Goal: Information Seeking & Learning: Learn about a topic

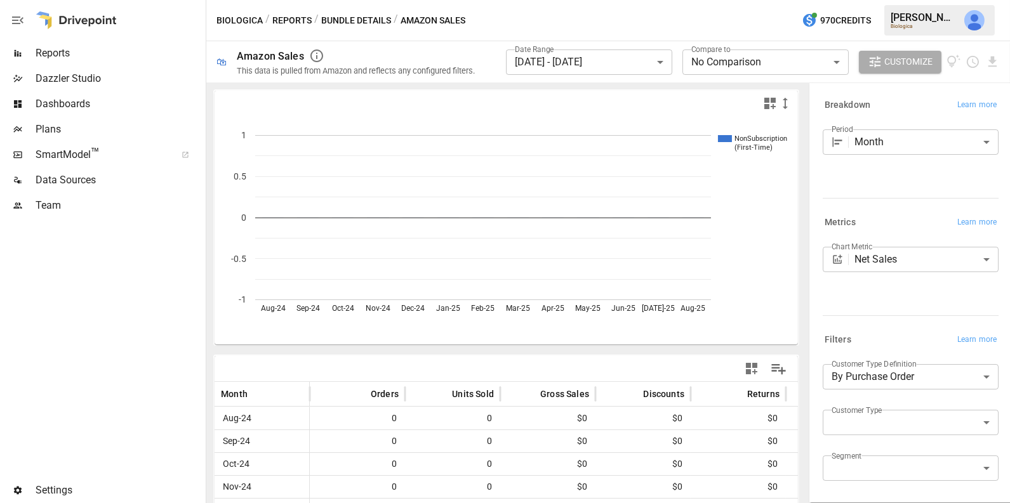
click at [105, 60] on span "Reports" at bounding box center [120, 53] width 168 height 15
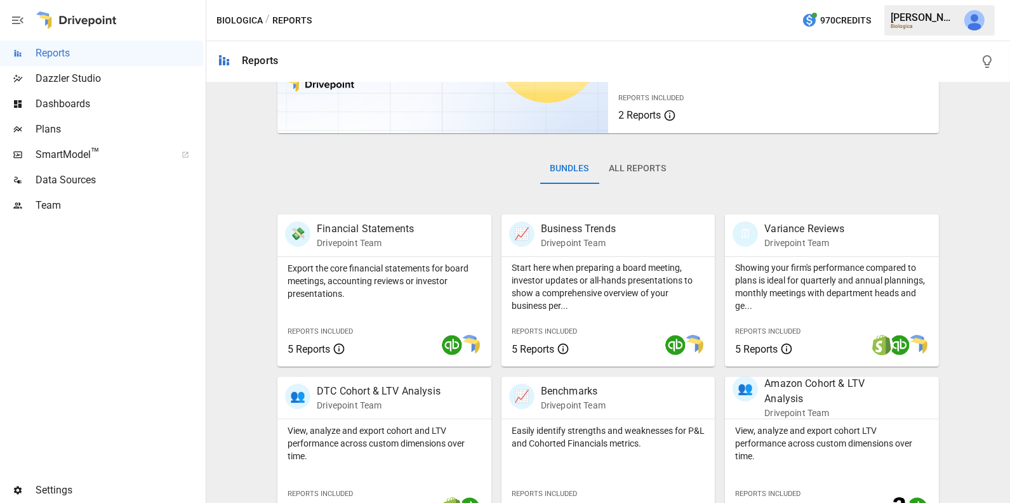
scroll to position [129, 0]
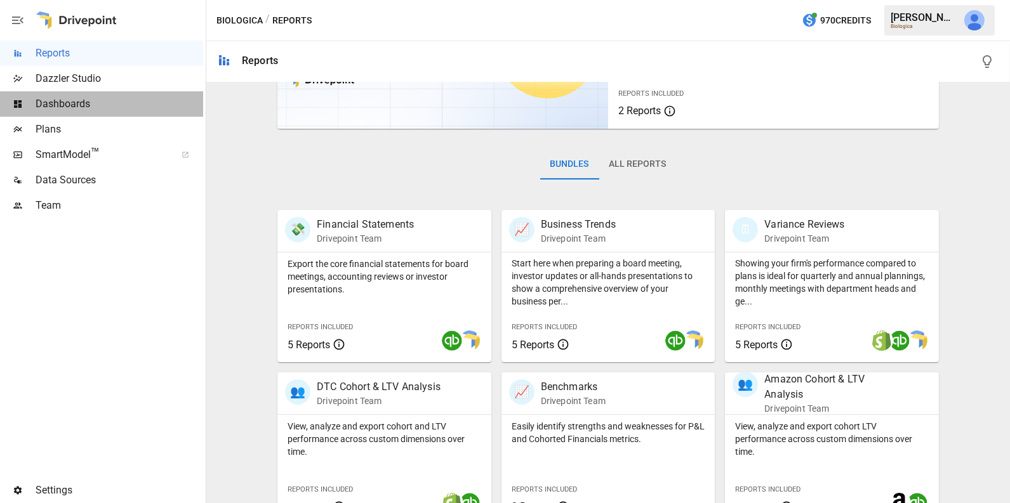
click at [107, 103] on span "Dashboards" at bounding box center [120, 103] width 168 height 15
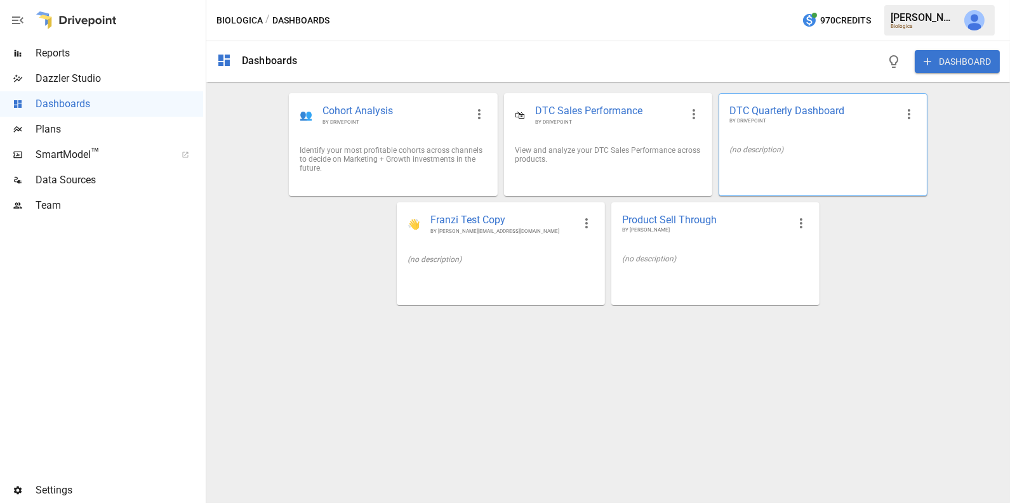
click at [763, 152] on div "(no description)" at bounding box center [822, 149] width 187 height 9
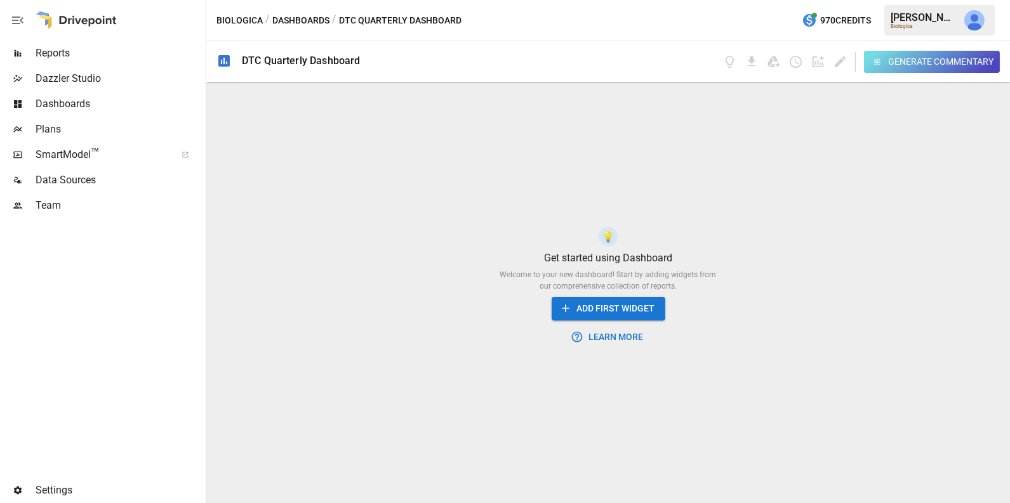
click at [94, 53] on span "Reports" at bounding box center [120, 53] width 168 height 15
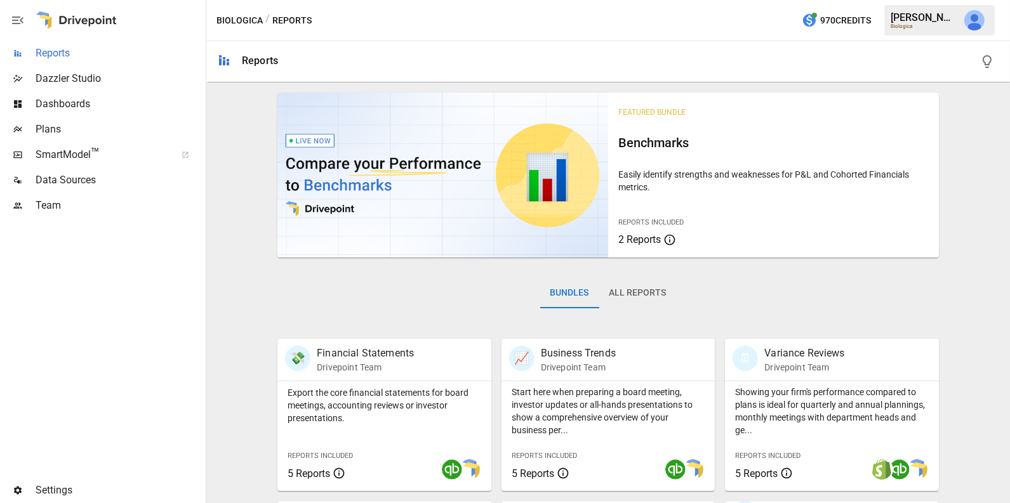
click at [131, 60] on span "Reports" at bounding box center [120, 53] width 168 height 15
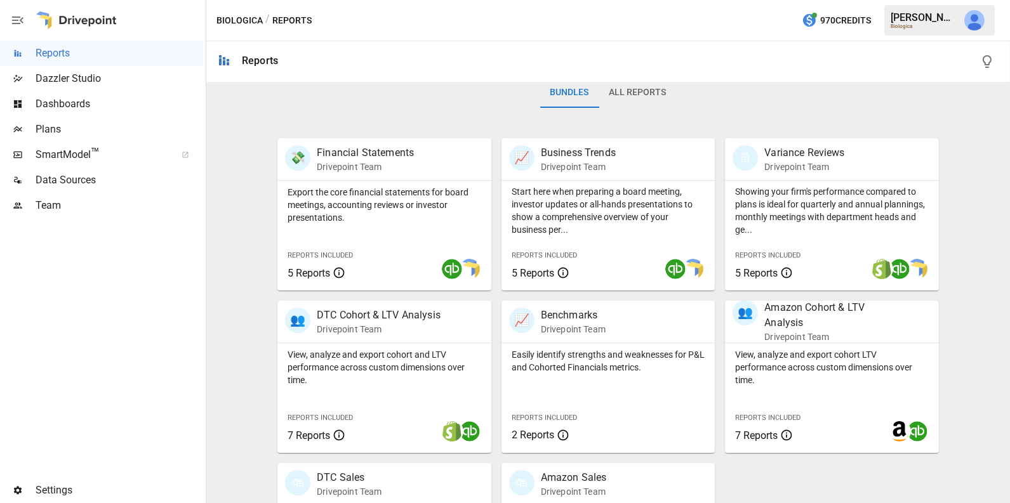
scroll to position [317, 0]
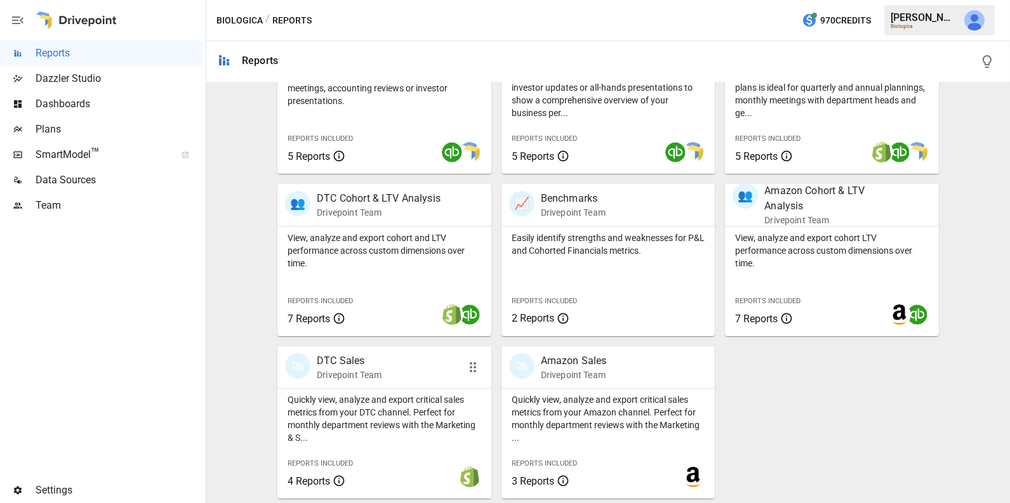
click at [408, 426] on p "Quickly view, analyze and export critical sales metrics from your DTC channel. …" at bounding box center [384, 418] width 194 height 51
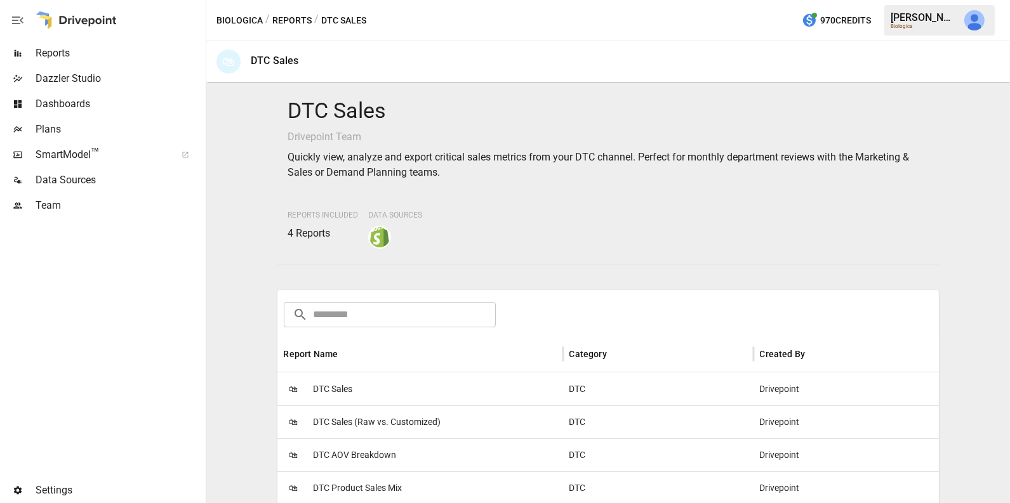
click at [415, 386] on div "🛍 DTC Sales" at bounding box center [420, 388] width 286 height 33
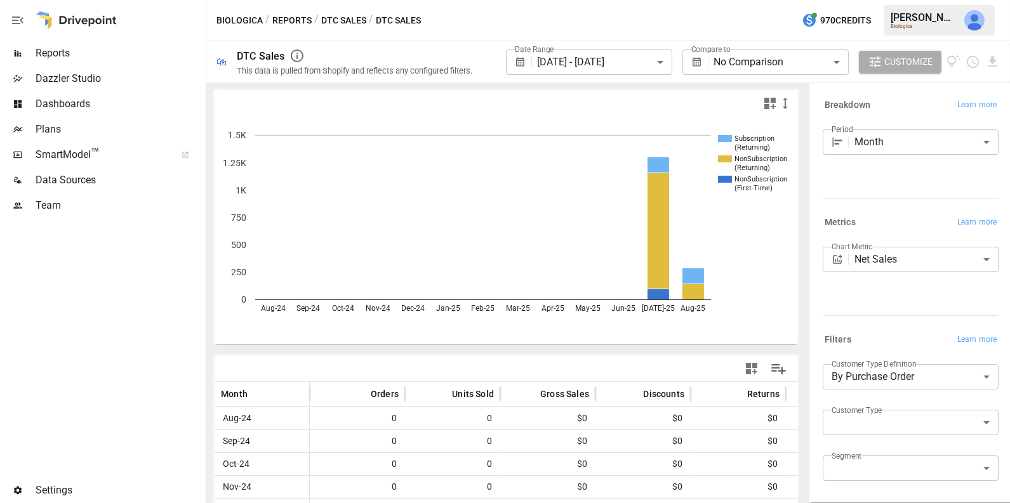
click at [323, 18] on button "DTC Sales" at bounding box center [343, 21] width 45 height 16
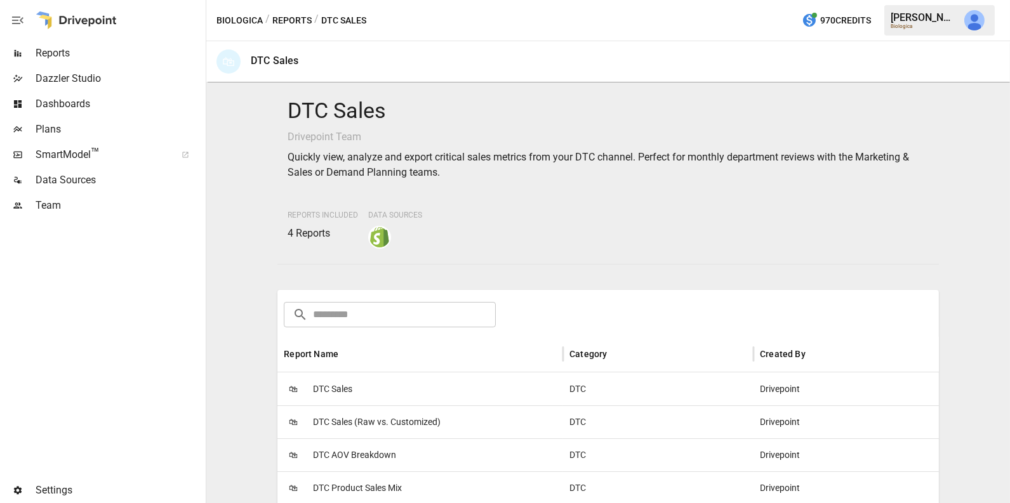
click at [278, 18] on button "Reports" at bounding box center [291, 21] width 39 height 16
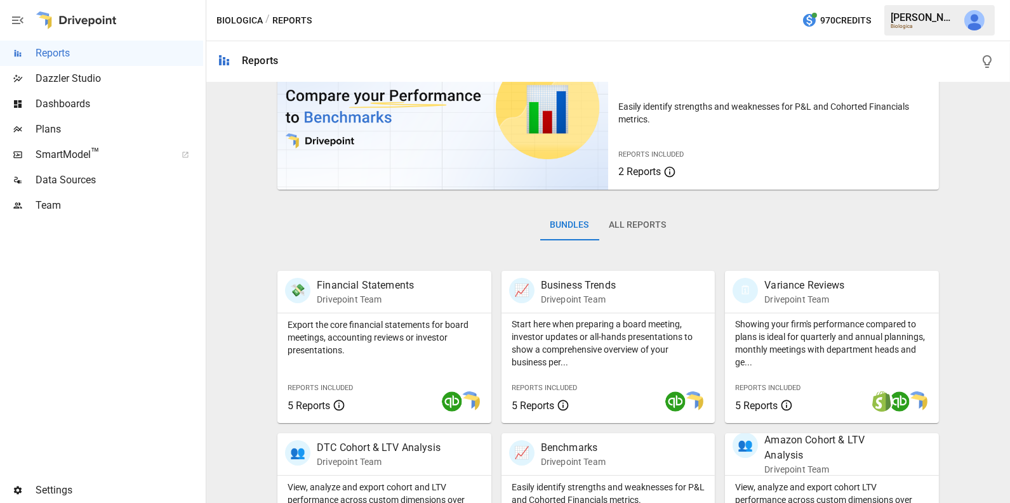
scroll to position [70, 0]
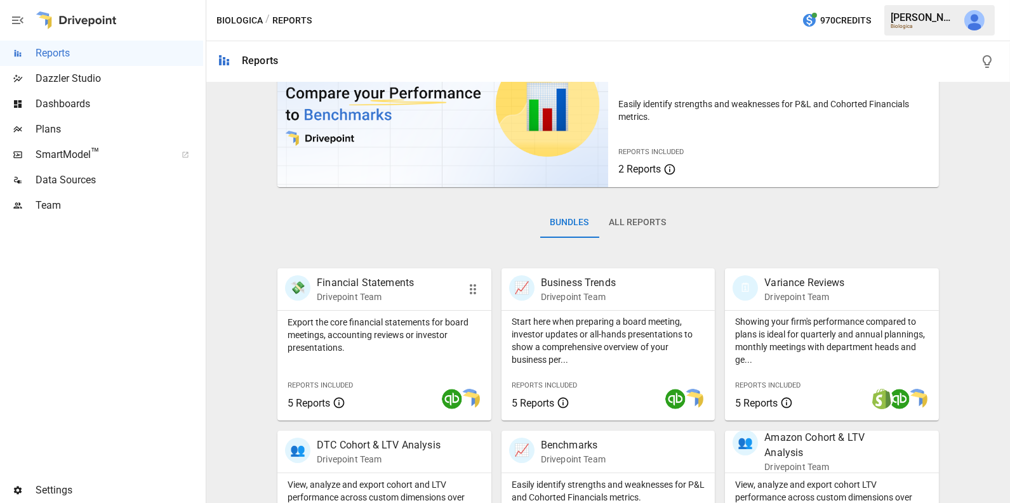
click at [419, 346] on p "Export the core financial statements for board meetings, accounting reviews or …" at bounding box center [384, 335] width 194 height 38
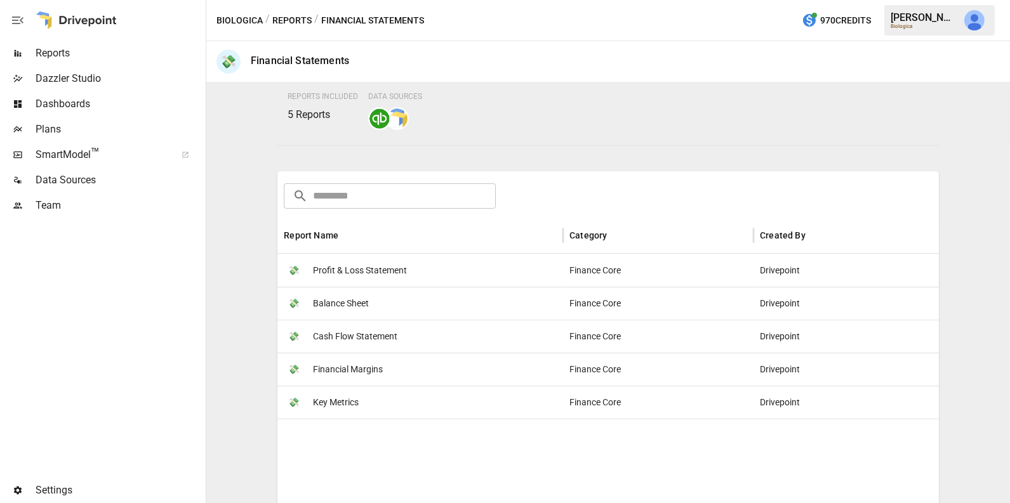
scroll to position [107, 0]
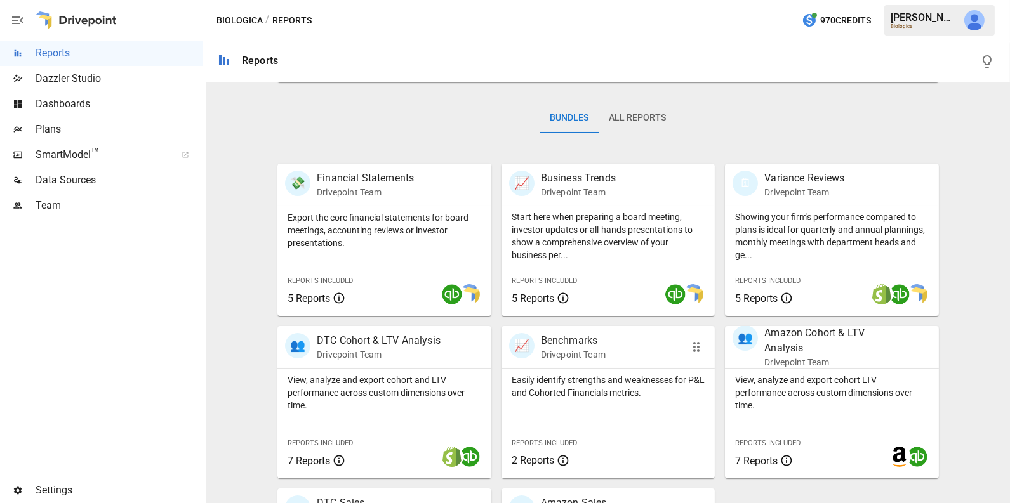
scroll to position [182, 0]
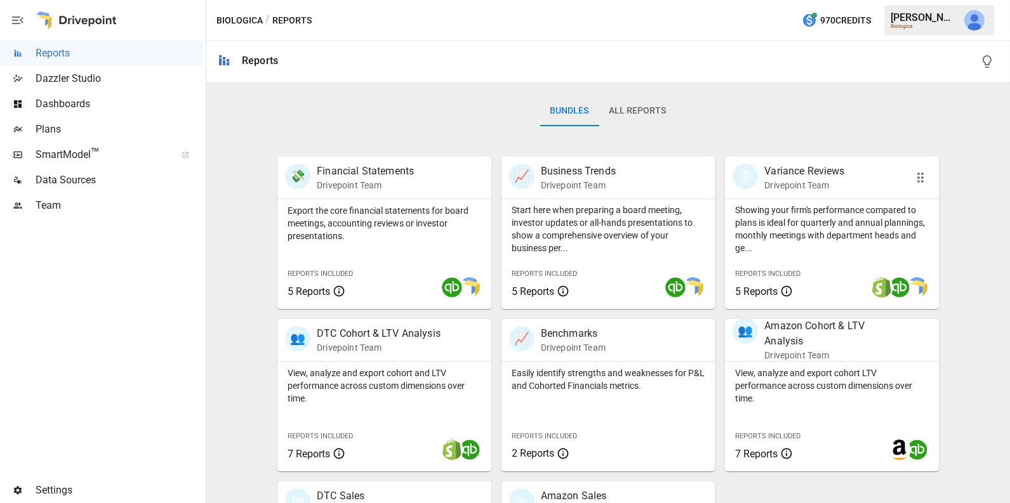
click at [811, 237] on p "Showing your firm's performance compared to plans is ideal for quarterly and an…" at bounding box center [832, 229] width 194 height 51
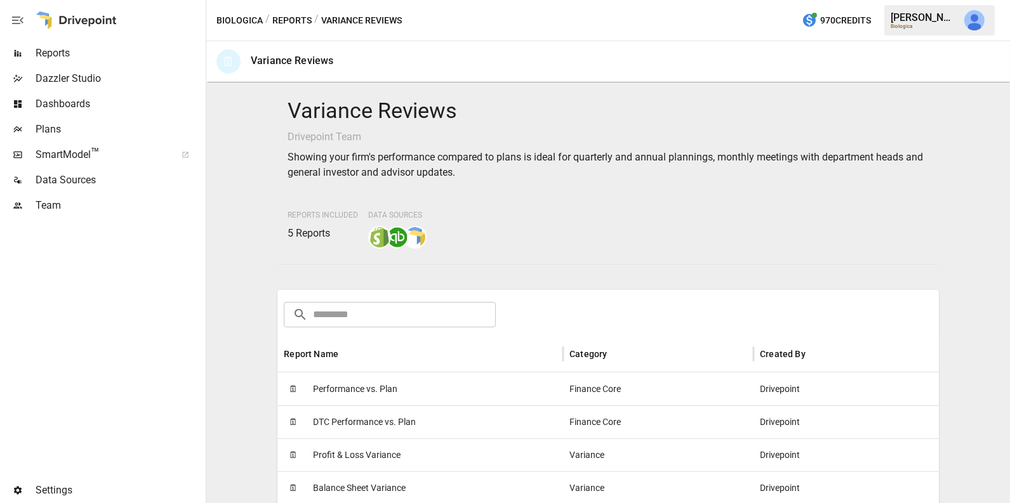
click at [419, 381] on div "🗓 Performance vs. Plan" at bounding box center [420, 388] width 286 height 33
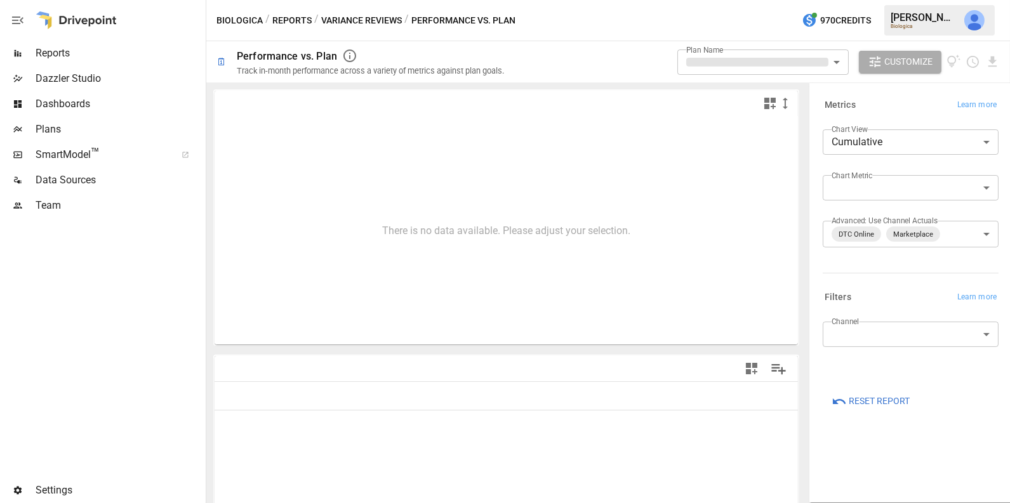
type input "**********"
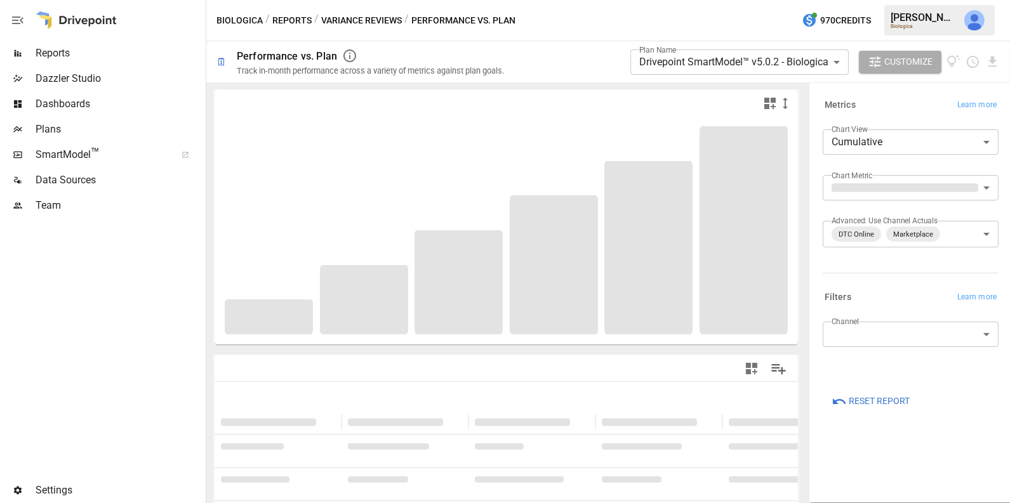
type input "**********"
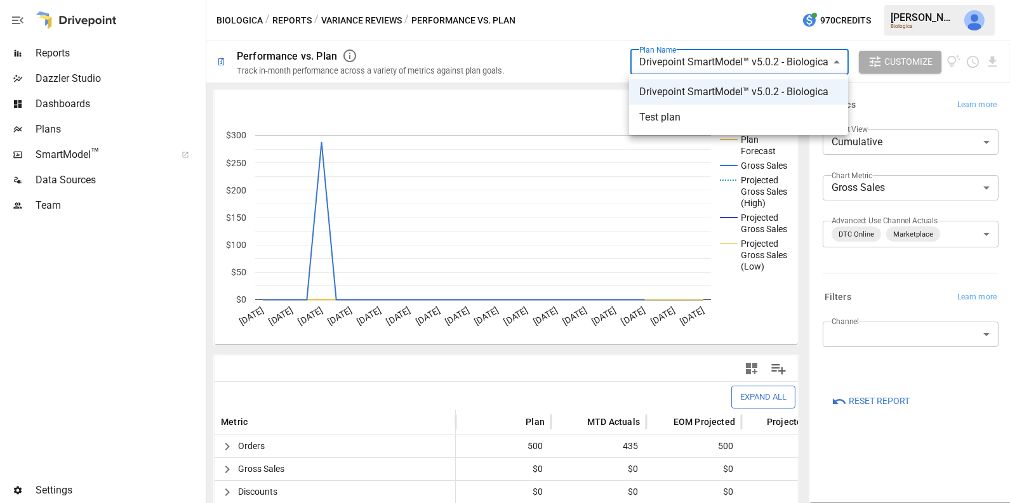
click at [703, 0] on body "**********" at bounding box center [505, 0] width 1010 height 0
click at [579, 30] on div at bounding box center [505, 251] width 1010 height 503
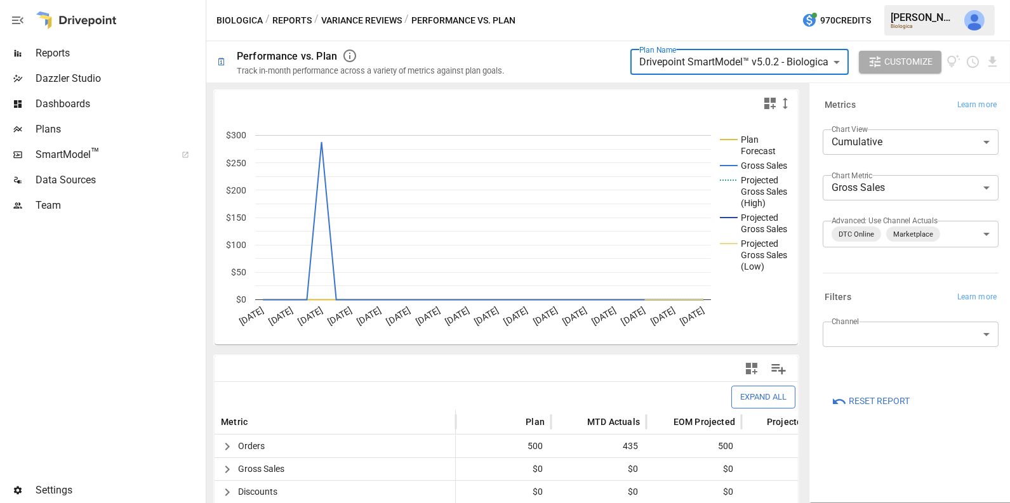
click at [364, 22] on button "Variance Reviews" at bounding box center [361, 21] width 81 height 16
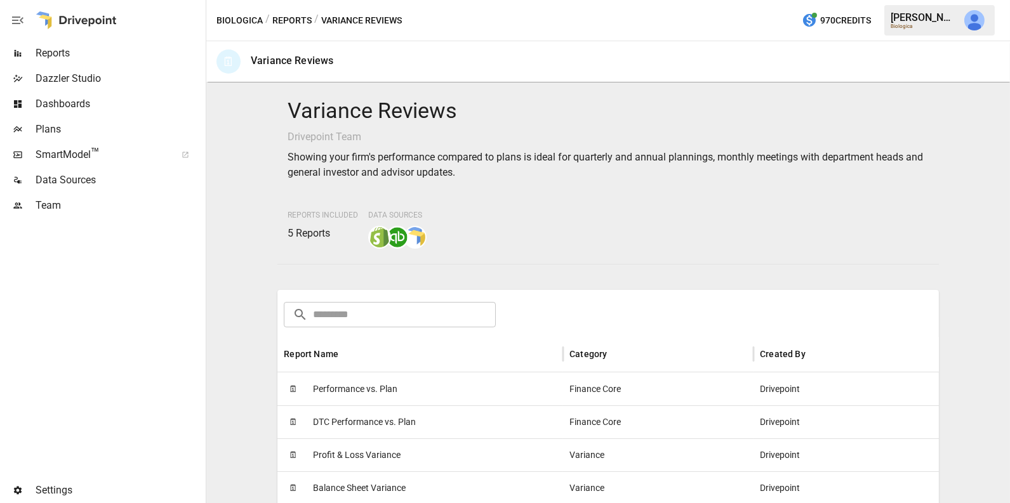
click at [285, 14] on button "Reports" at bounding box center [291, 21] width 39 height 16
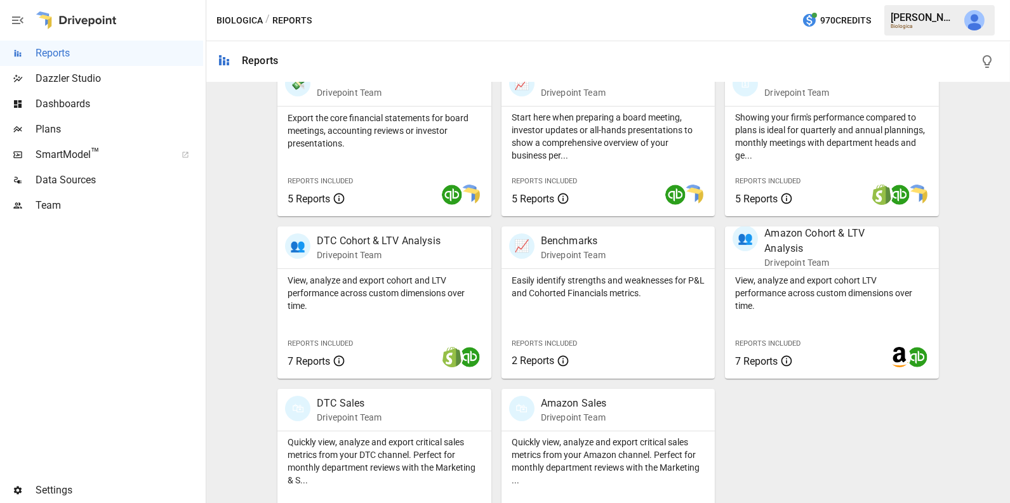
scroll to position [317, 0]
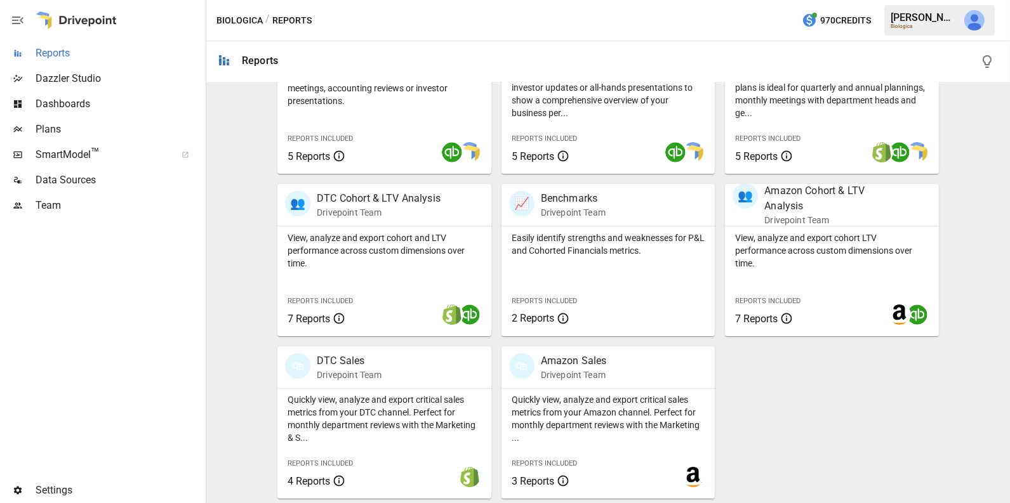
click at [88, 53] on span "Reports" at bounding box center [120, 53] width 168 height 15
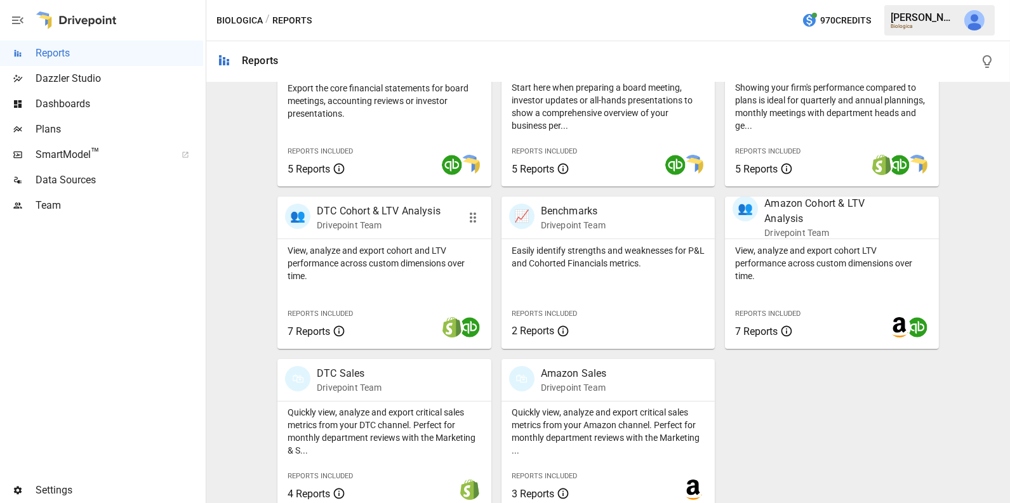
scroll to position [302, 0]
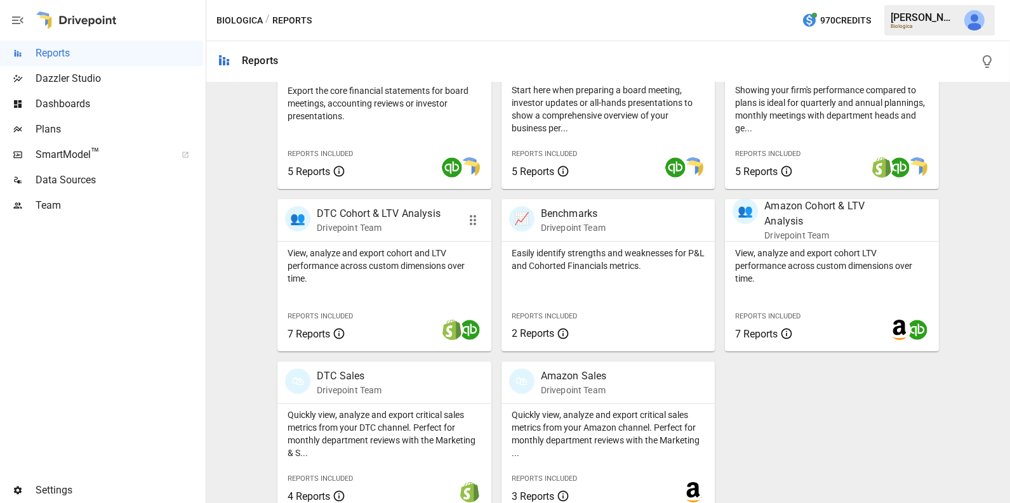
click at [390, 273] on p "View, analyze and export cohort and LTV performance across custom dimensions ov…" at bounding box center [384, 266] width 194 height 38
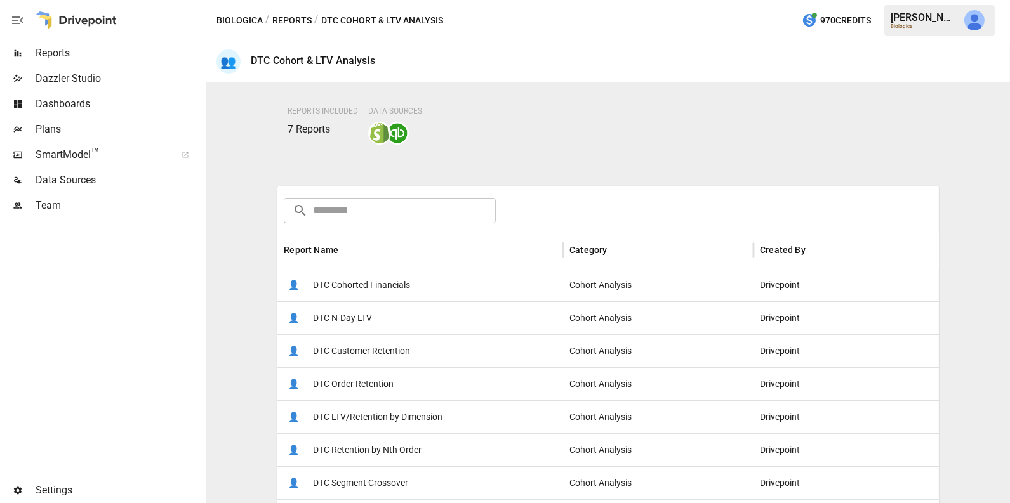
scroll to position [99, 0]
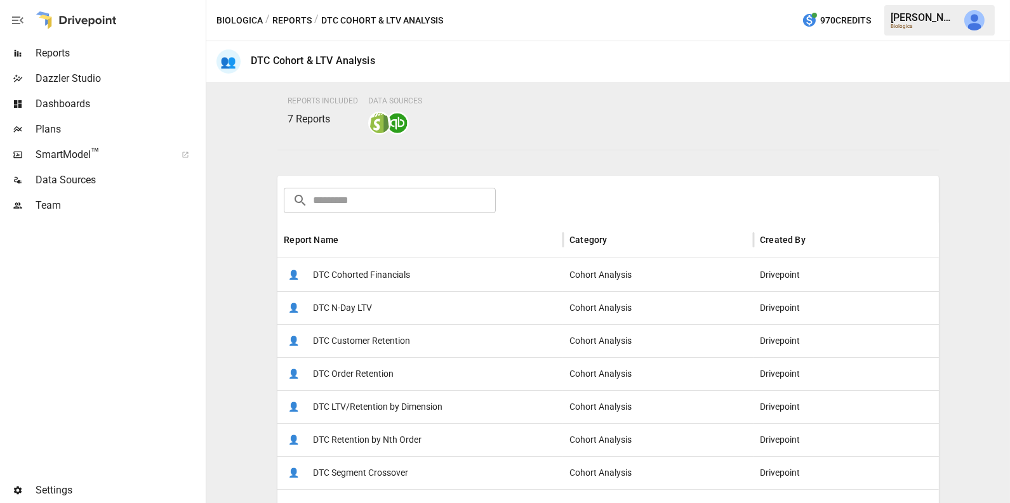
click at [369, 334] on span "DTC Customer Retention" at bounding box center [361, 341] width 97 height 32
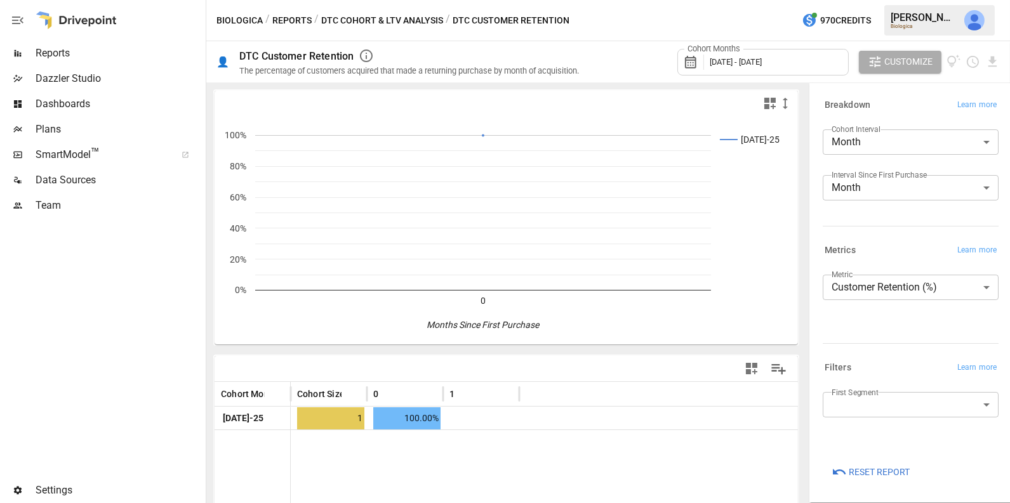
scroll to position [1, 0]
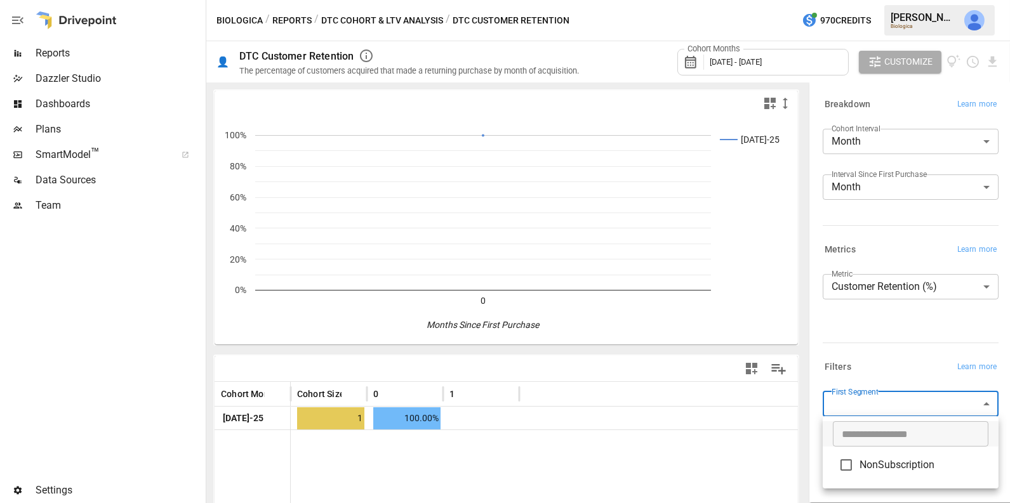
click at [872, 0] on body "**********" at bounding box center [505, 0] width 1010 height 0
click at [907, 332] on div at bounding box center [505, 251] width 1010 height 503
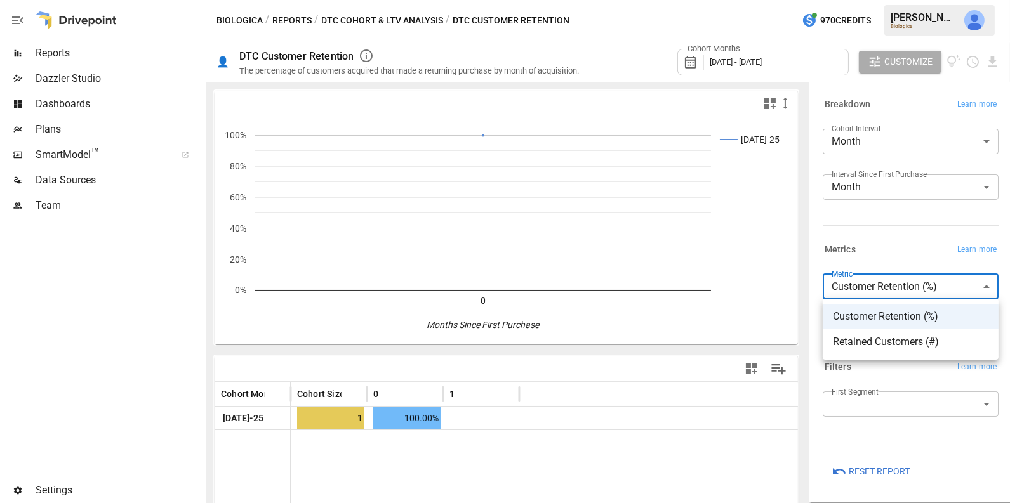
click at [879, 0] on body "**********" at bounding box center [505, 0] width 1010 height 0
click at [916, 347] on span "Retained Customers (#)" at bounding box center [909, 341] width 155 height 15
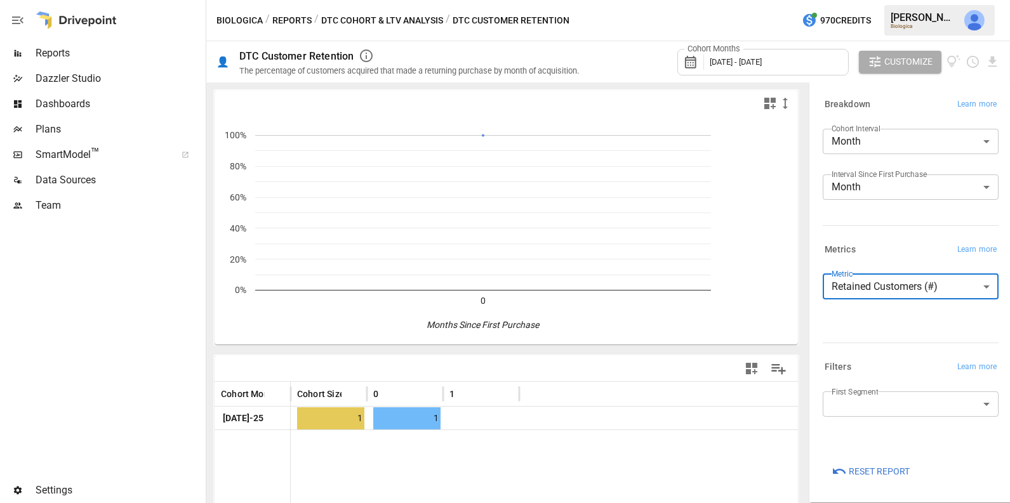
click at [913, 0] on body "**********" at bounding box center [505, 0] width 1010 height 0
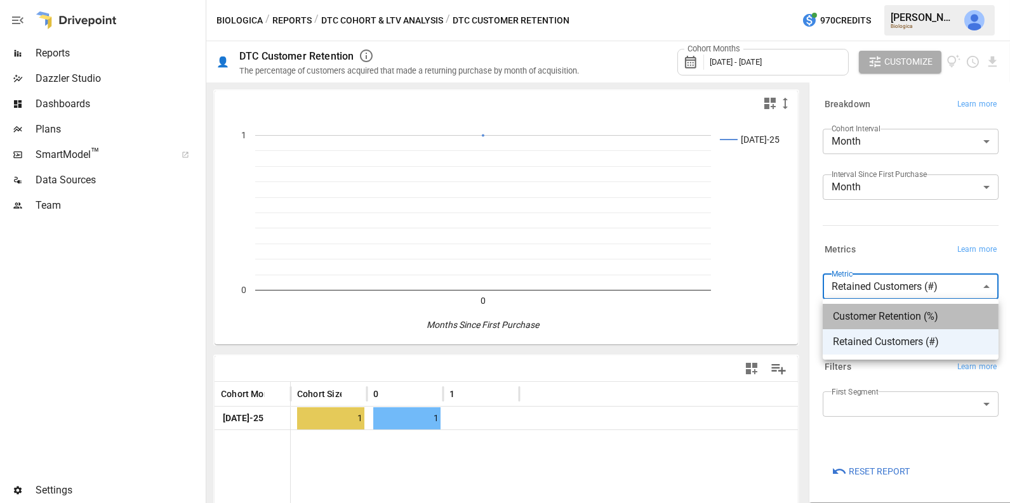
click at [907, 314] on span "Customer Retention (%)" at bounding box center [909, 316] width 155 height 15
type input "**********"
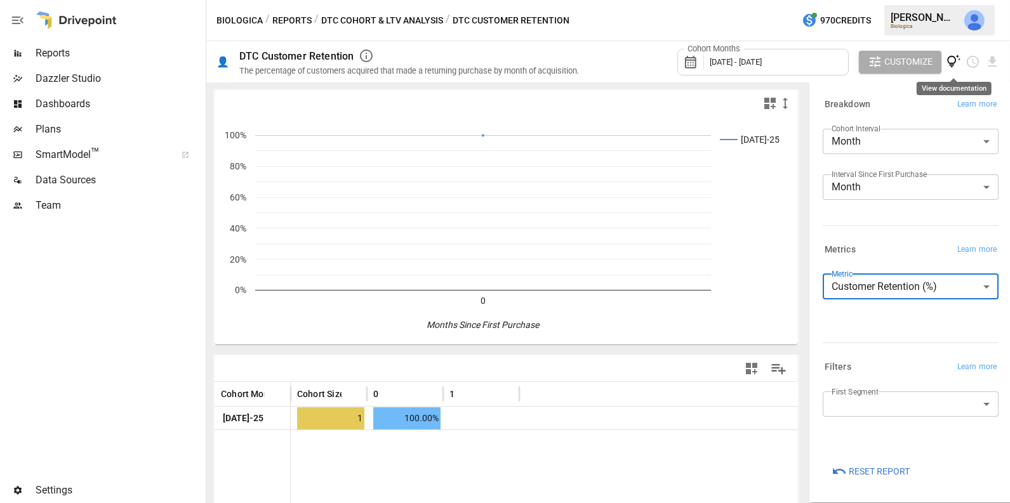
click at [952, 60] on icon "View documentation" at bounding box center [953, 62] width 15 height 15
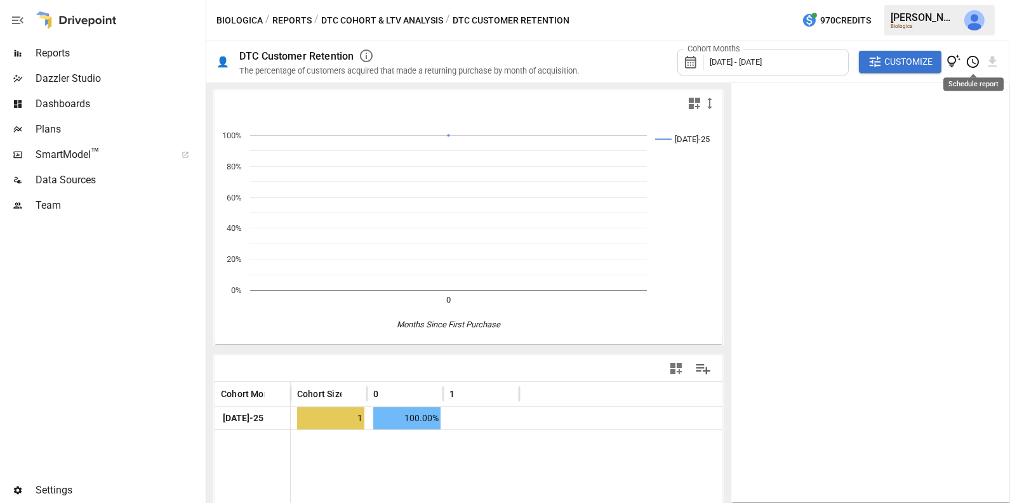
click at [973, 65] on icon "Schedule report" at bounding box center [972, 62] width 15 height 15
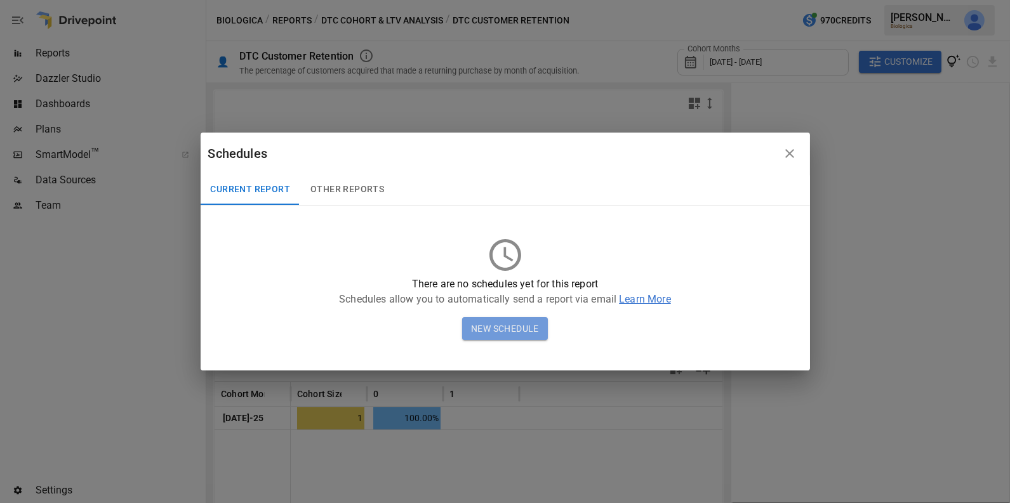
click at [534, 326] on button "New Schedule" at bounding box center [505, 328] width 86 height 23
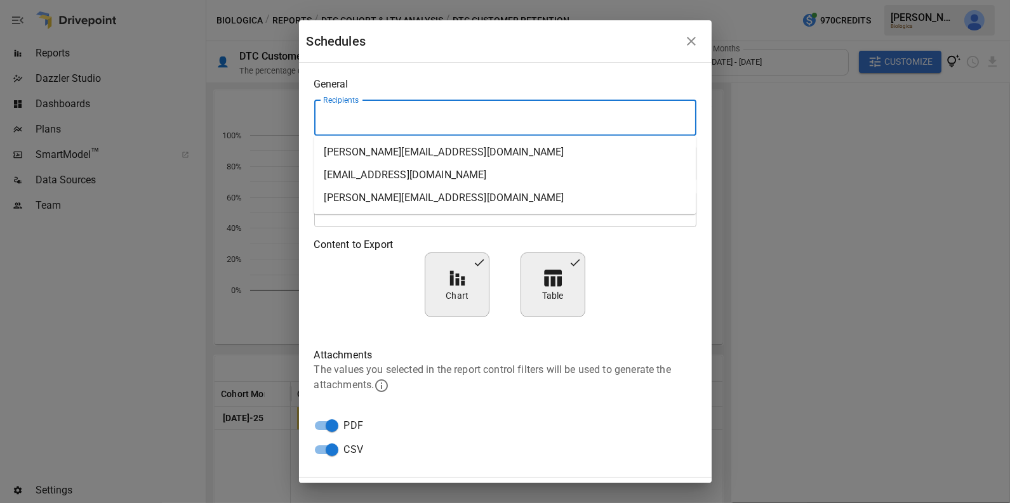
click at [369, 112] on input "Recipients" at bounding box center [505, 118] width 371 height 24
click at [396, 92] on div "General Recipients Recipients Frequency Daily ***** ​ At ******** At Content to…" at bounding box center [505, 270] width 412 height 414
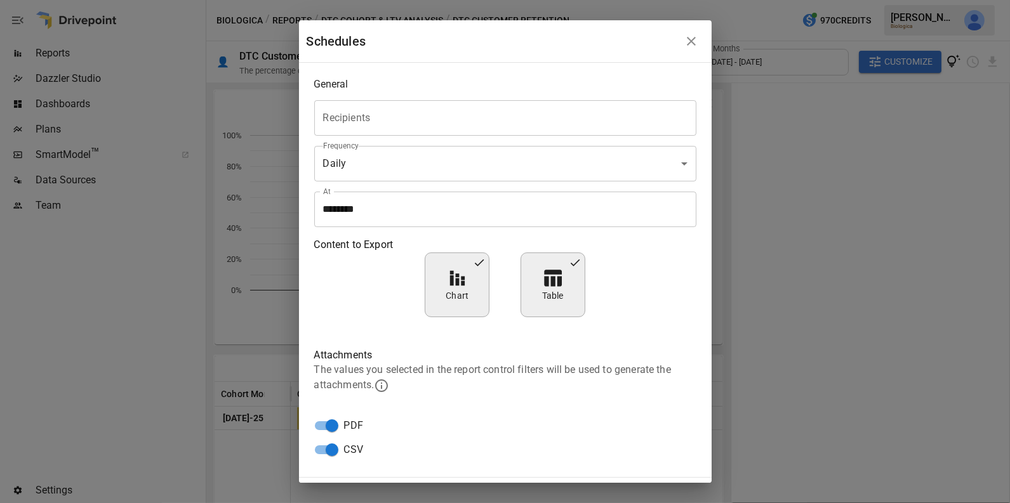
click at [379, 122] on input "Recipients" at bounding box center [505, 118] width 371 height 24
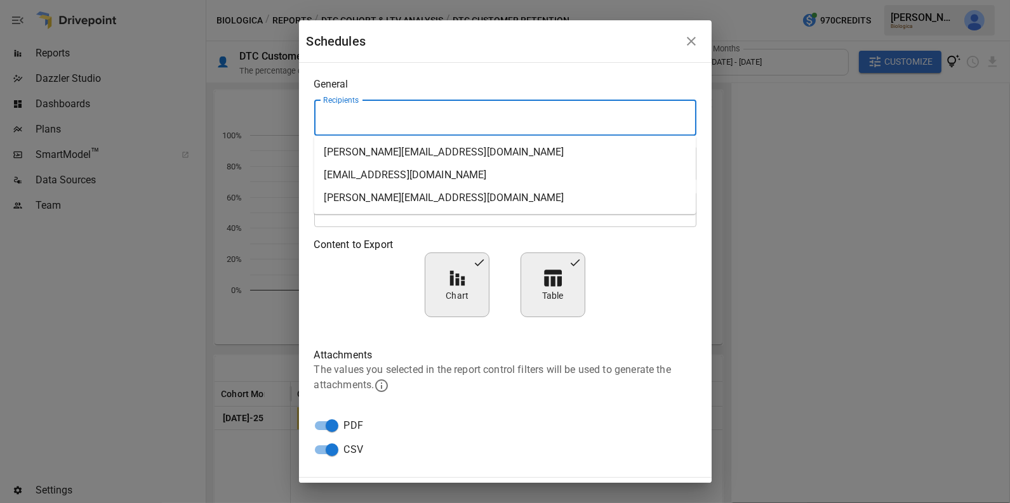
click at [438, 92] on div "General Recipients Recipients Frequency Daily ***** ​ At ******** At Content to…" at bounding box center [505, 270] width 412 height 414
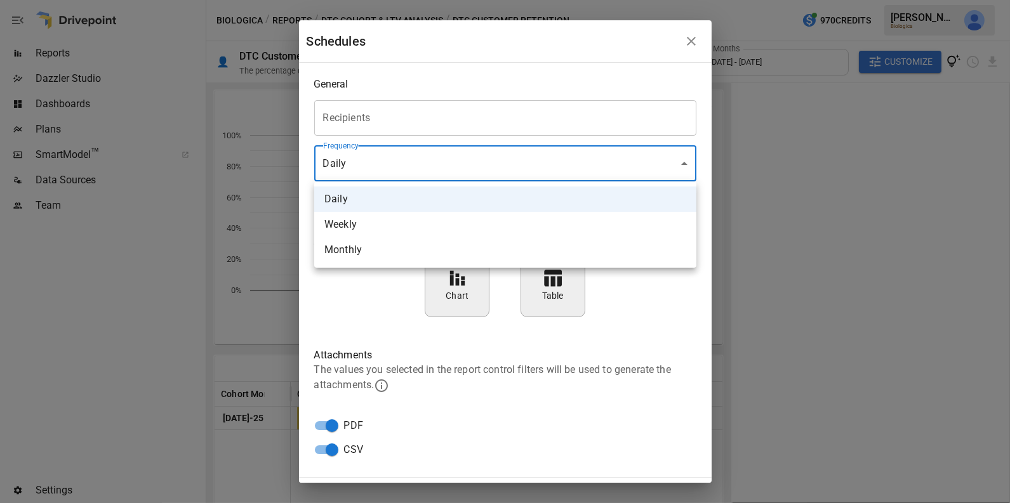
click at [376, 0] on body "**********" at bounding box center [505, 0] width 1010 height 0
click at [386, 345] on div at bounding box center [505, 251] width 1010 height 503
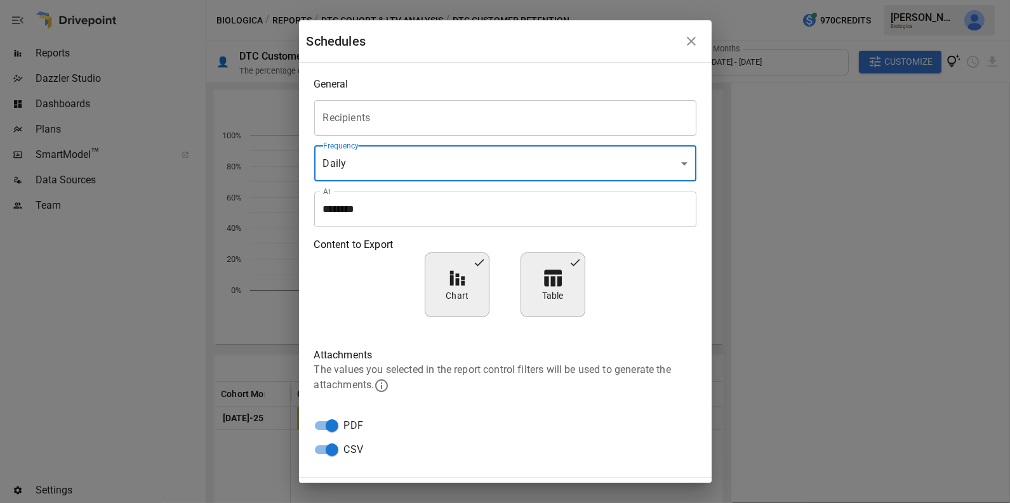
scroll to position [37, 0]
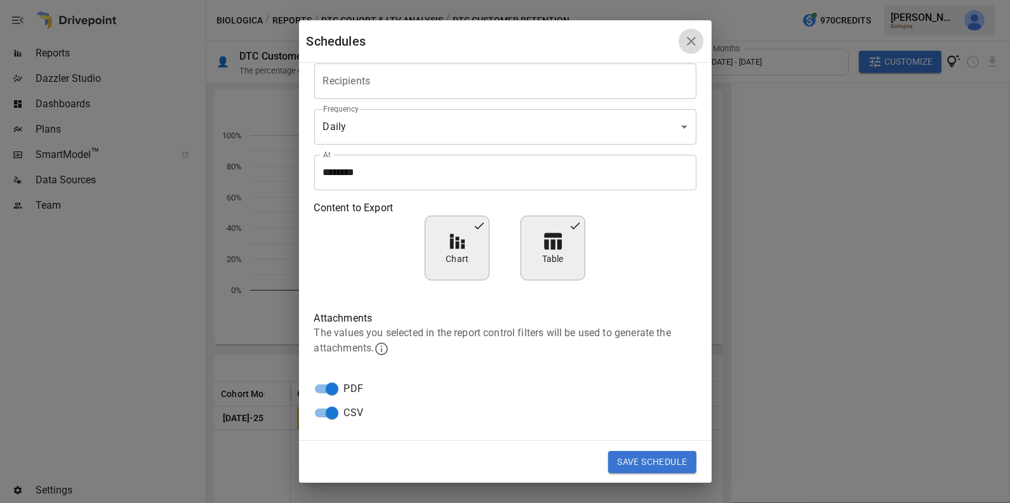
click at [687, 46] on icon "button" at bounding box center [690, 41] width 15 height 15
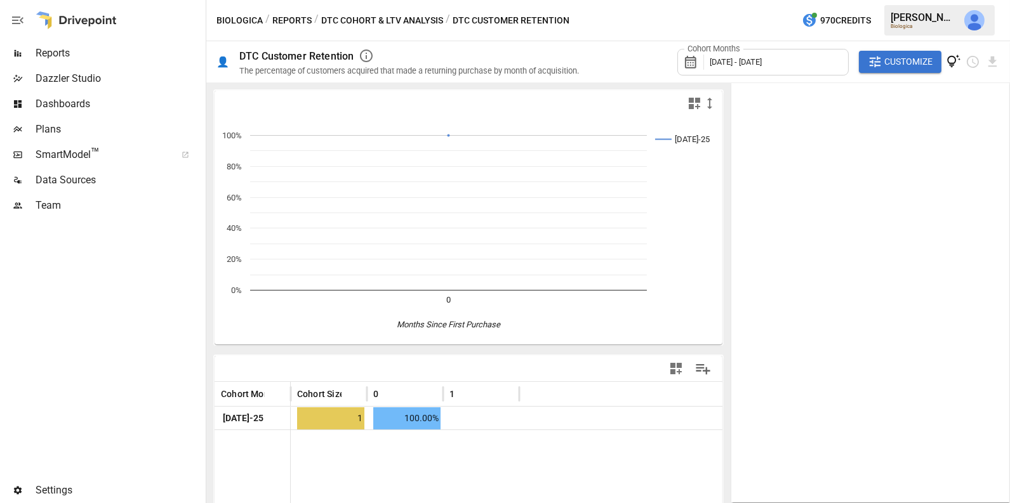
click at [407, 17] on button "DTC Cohort & LTV Analysis" at bounding box center [382, 21] width 122 height 16
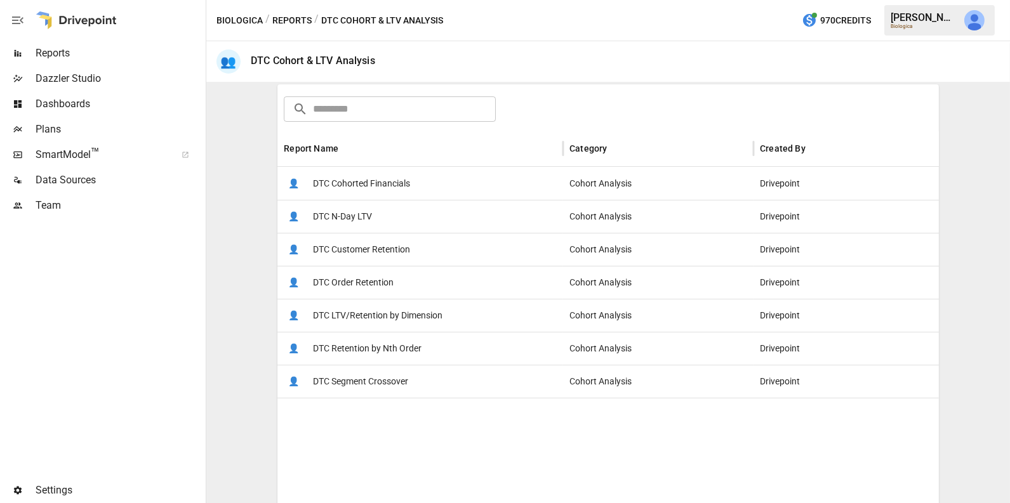
scroll to position [192, 0]
click at [385, 177] on span "DTC Cohorted Financials" at bounding box center [361, 182] width 97 height 32
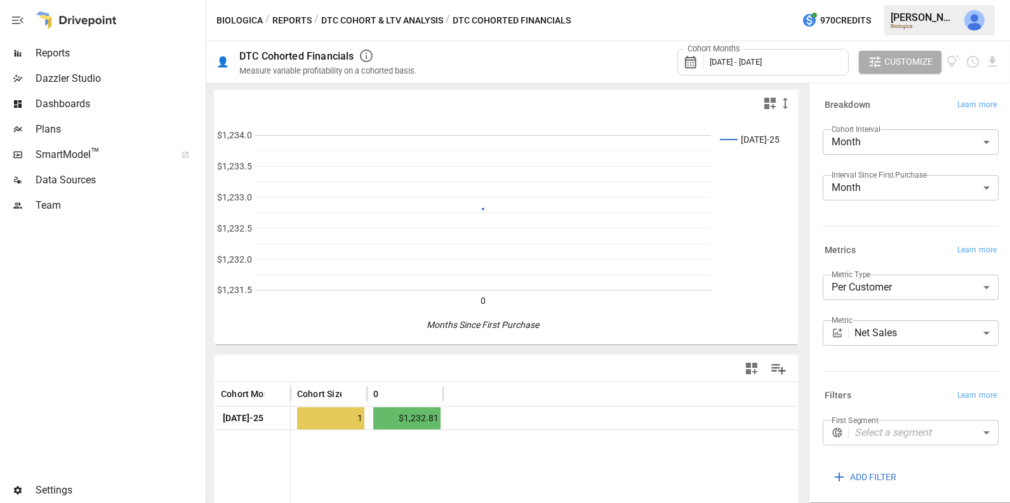
click at [909, 0] on body "**********" at bounding box center [505, 0] width 1010 height 0
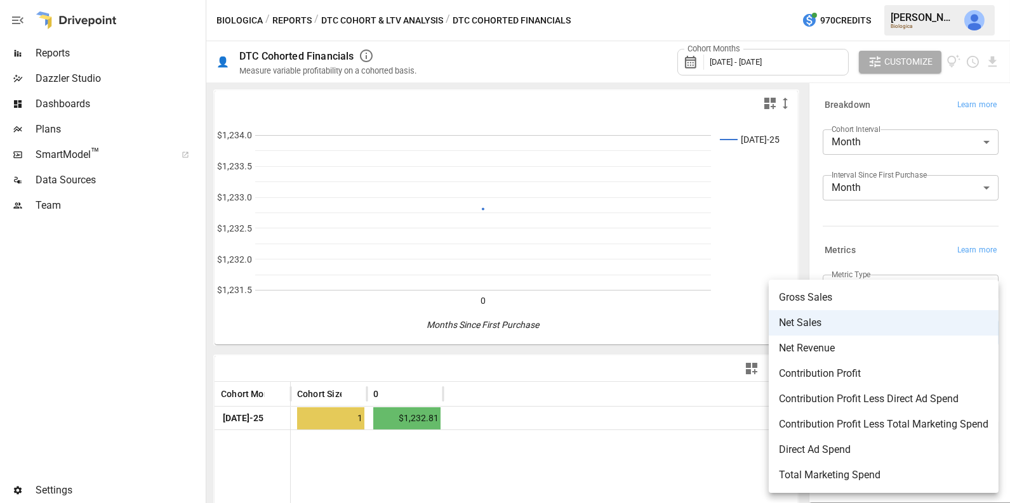
click at [859, 398] on span "Contribution Profit Less Direct Ad Spend" at bounding box center [883, 398] width 209 height 15
type input "**********"
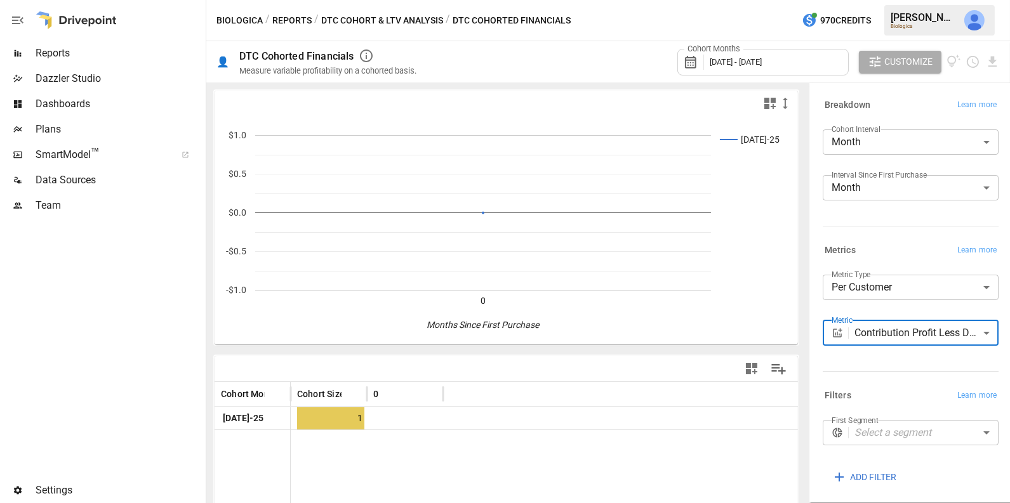
click at [950, 0] on body "**********" at bounding box center [505, 0] width 1010 height 0
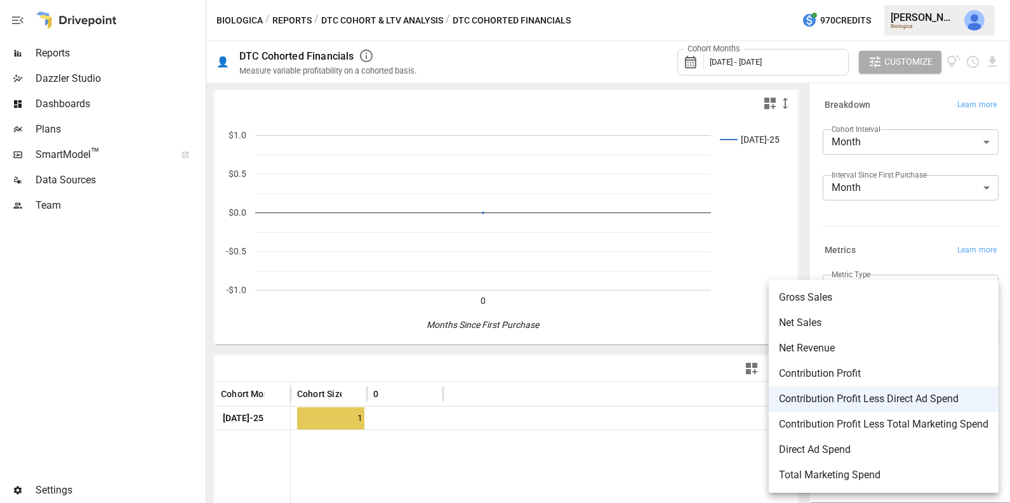
click at [541, 435] on div at bounding box center [505, 251] width 1010 height 503
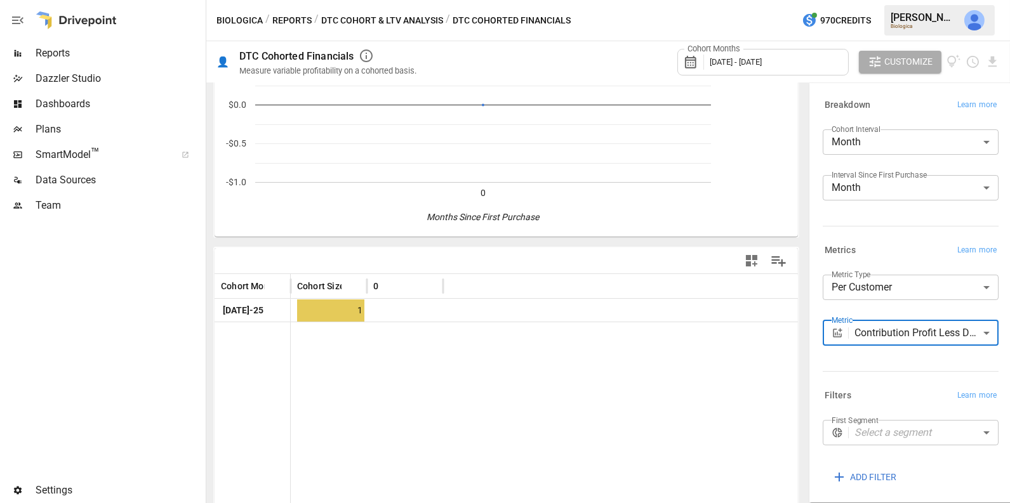
scroll to position [113, 0]
click at [735, 53] on label "Cohort Months" at bounding box center [713, 48] width 59 height 11
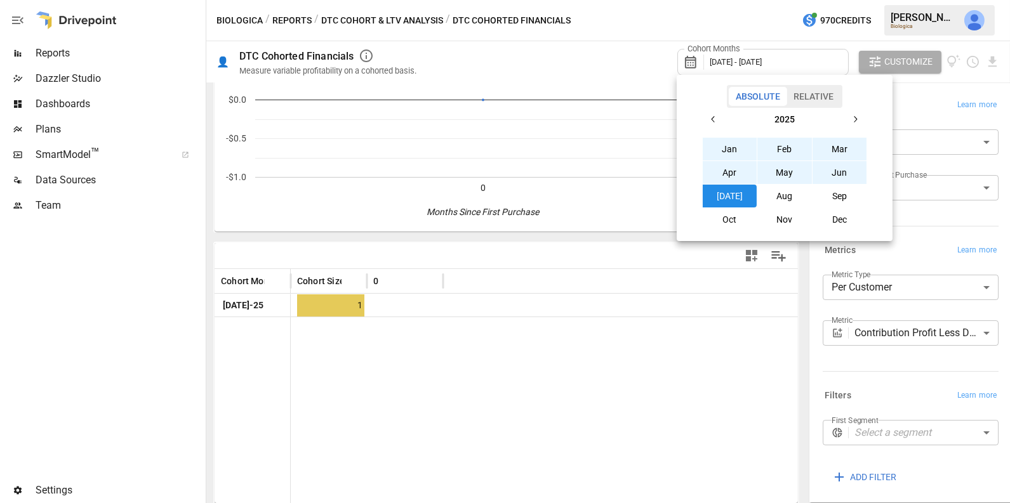
click at [923, 93] on div at bounding box center [505, 251] width 1010 height 503
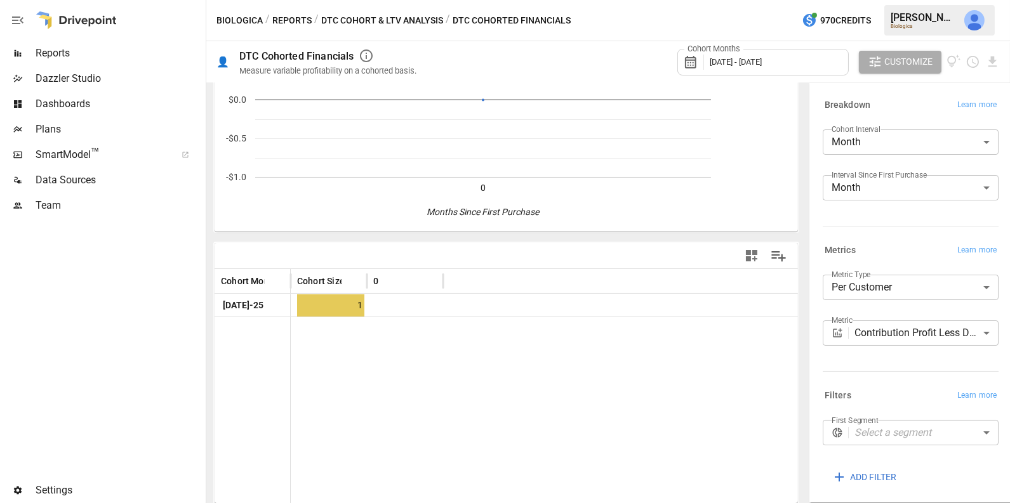
scroll to position [53, 0]
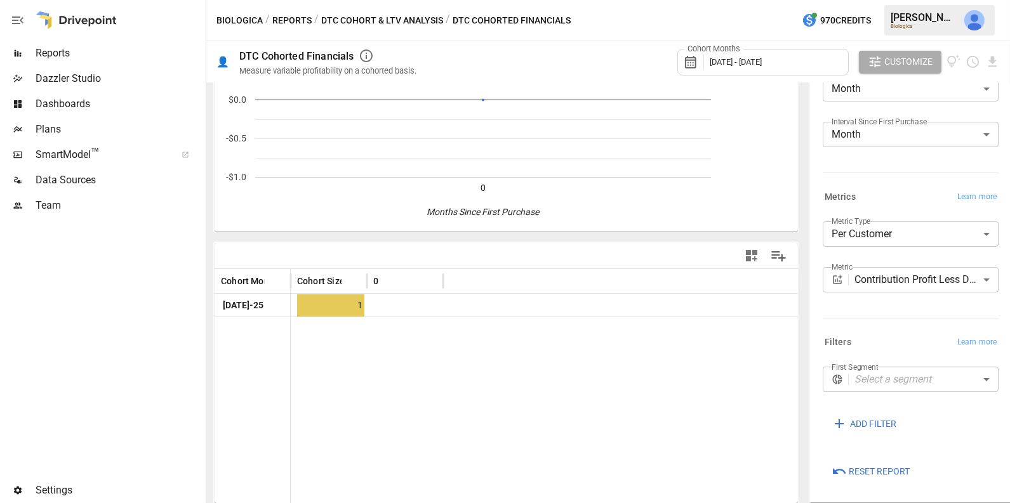
click at [900, 0] on body "**********" at bounding box center [505, 0] width 1010 height 0
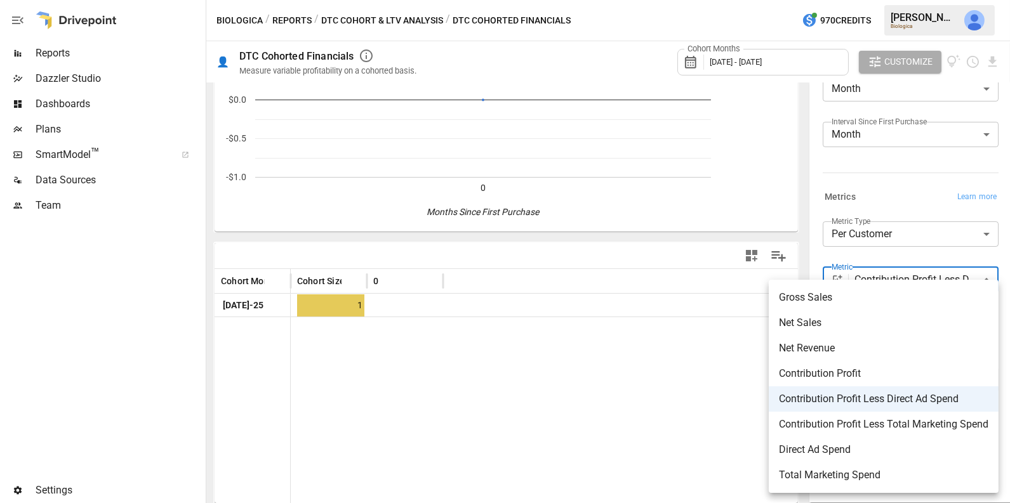
click at [682, 384] on div at bounding box center [505, 251] width 1010 height 503
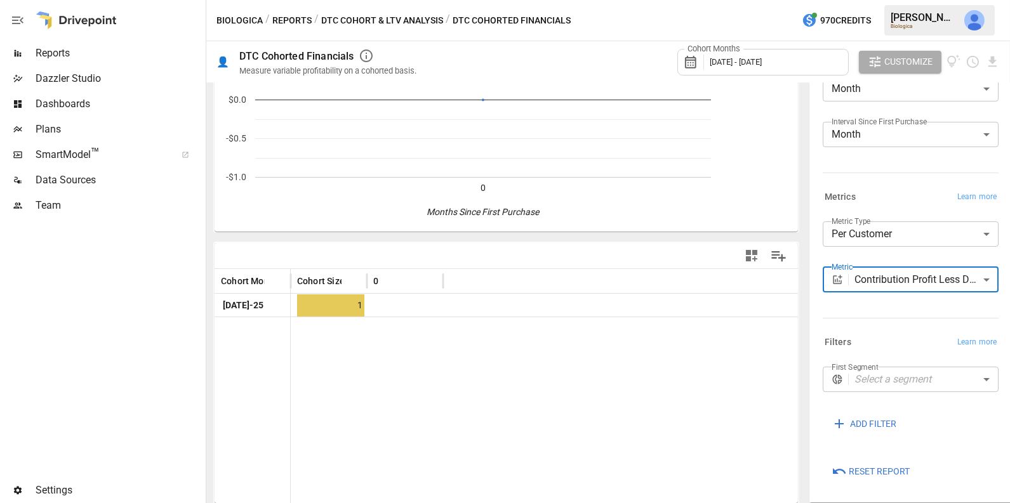
click at [421, 18] on button "DTC Cohort & LTV Analysis" at bounding box center [382, 21] width 122 height 16
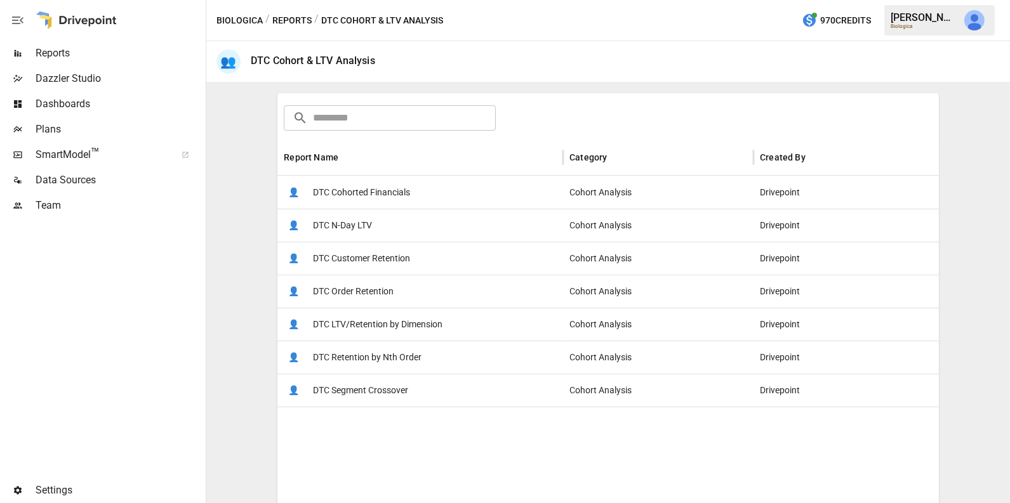
scroll to position [206, 0]
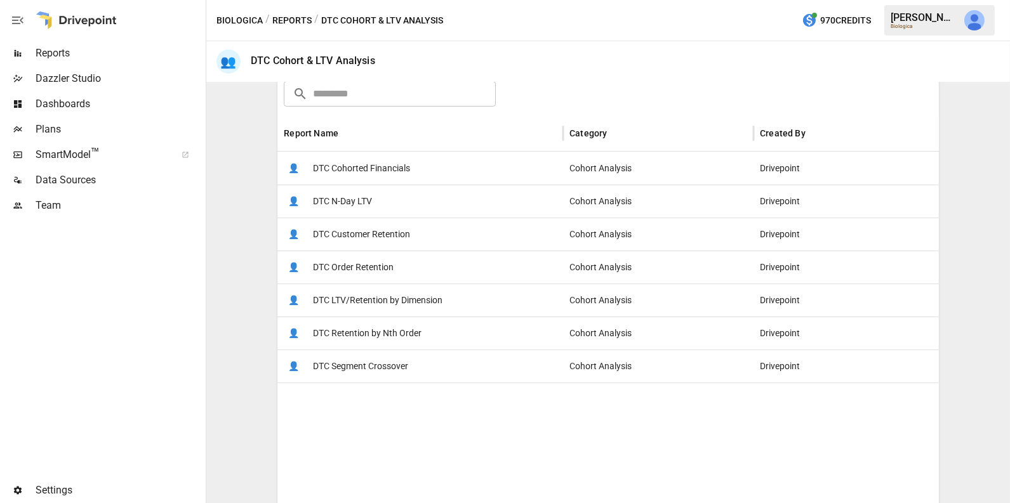
click at [381, 339] on span "DTC Retention by Nth Order" at bounding box center [367, 333] width 109 height 32
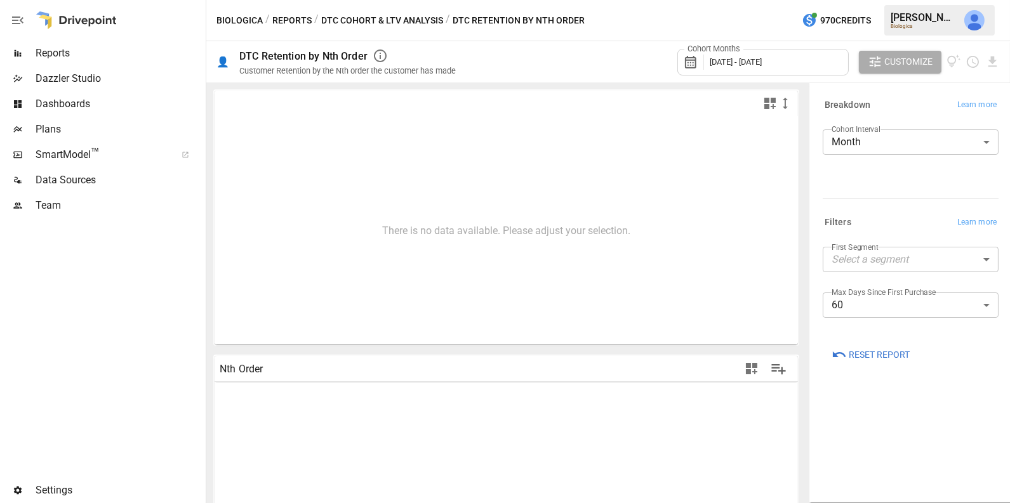
click at [374, 19] on button "DTC Cohort & LTV Analysis" at bounding box center [382, 21] width 122 height 16
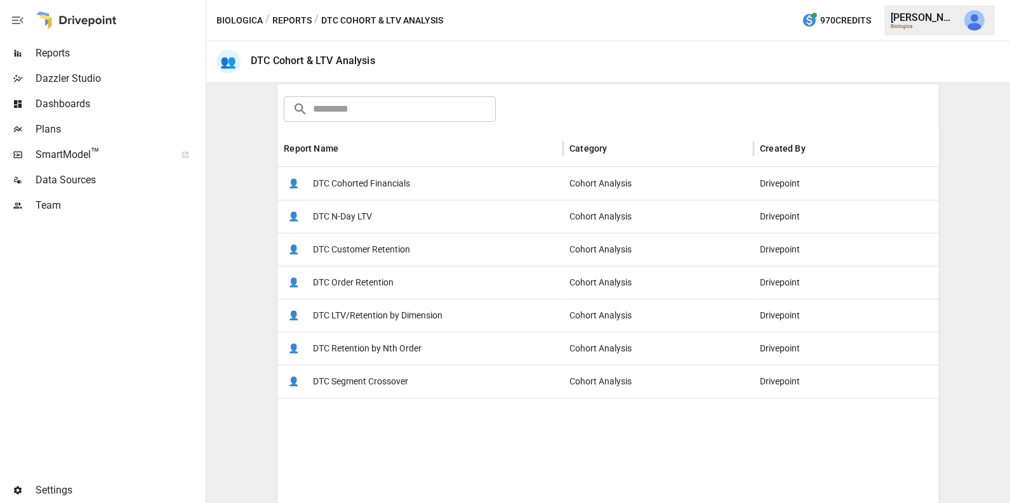
scroll to position [194, 0]
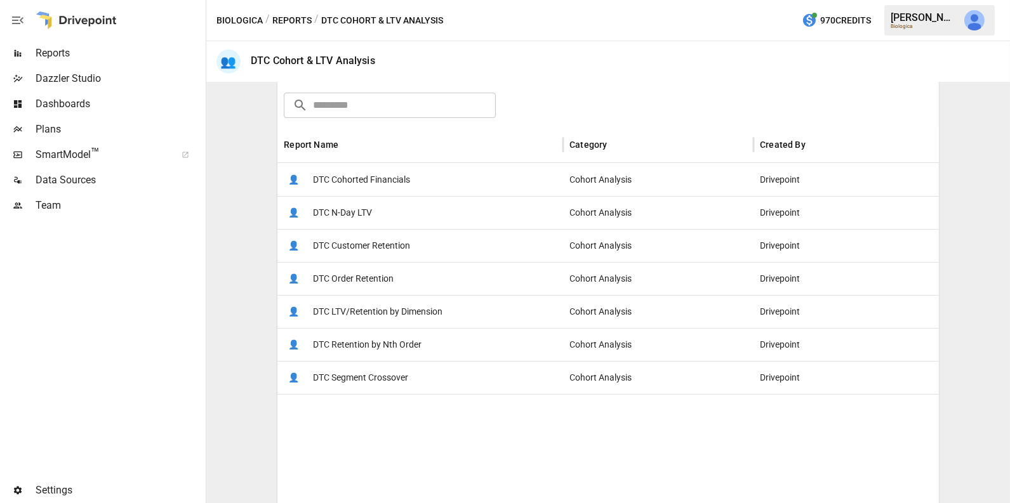
click at [103, 56] on span "Reports" at bounding box center [120, 53] width 168 height 15
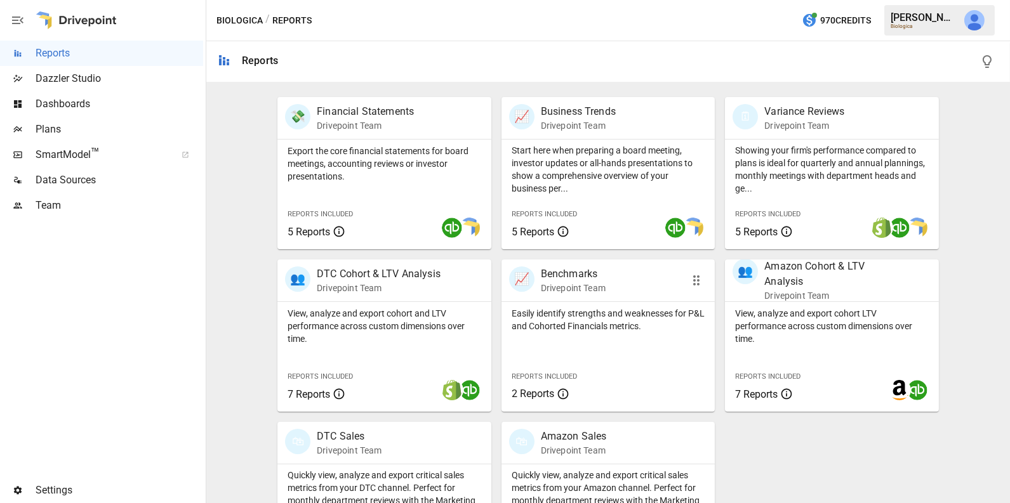
scroll to position [227, 0]
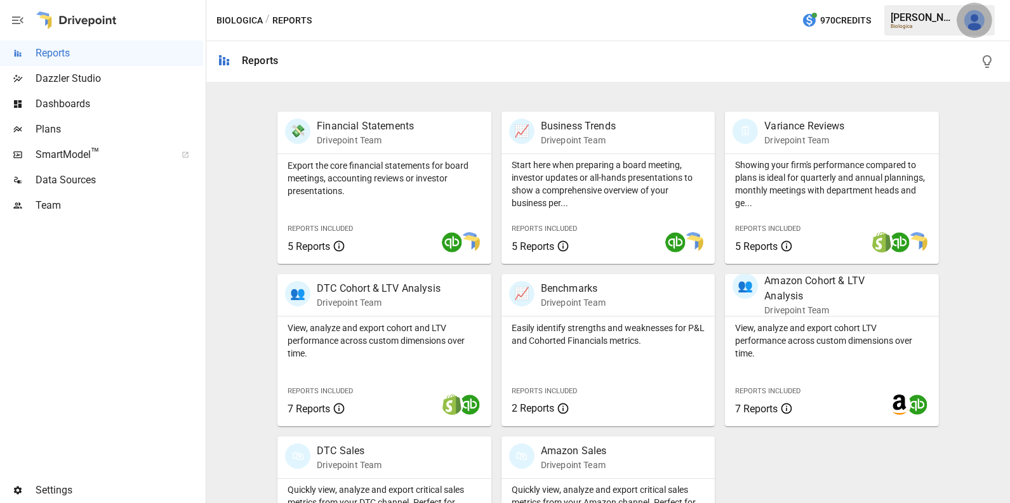
click at [977, 30] on button "button" at bounding box center [974, 21] width 36 height 36
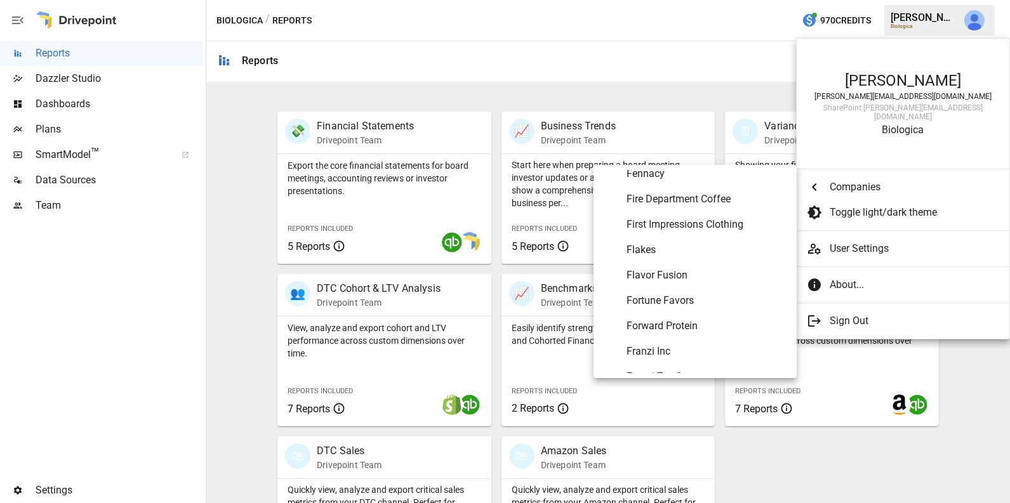
scroll to position [2348, 0]
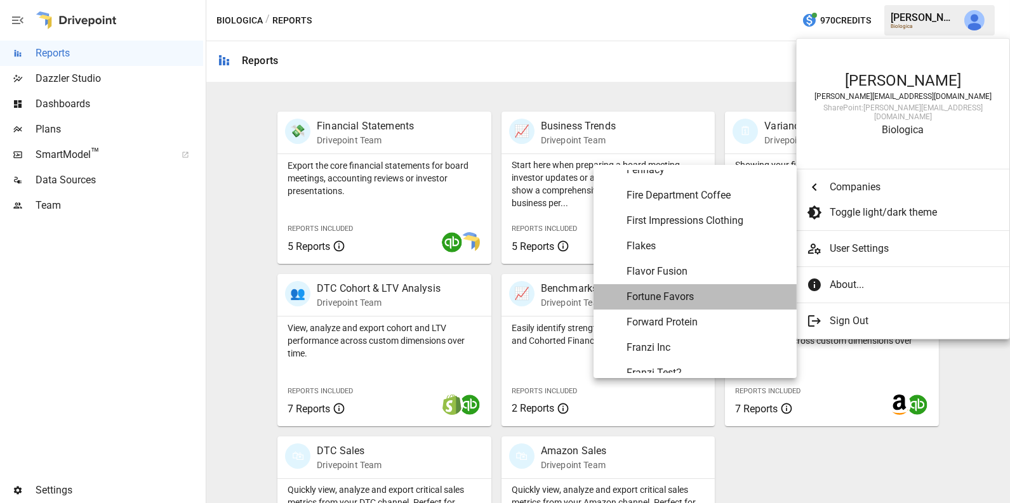
click at [682, 293] on span "Fortune Favors" at bounding box center [706, 296] width 160 height 15
